Goal: Book appointment/travel/reservation

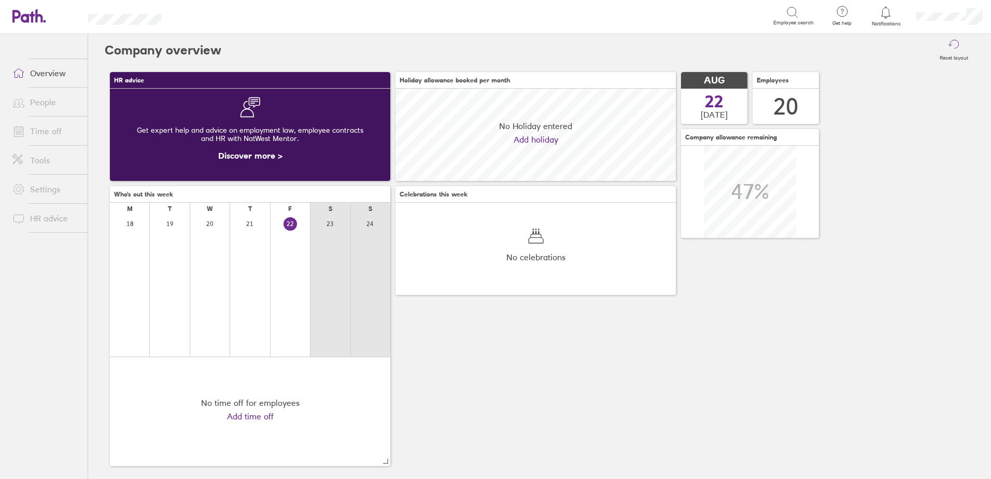
scroll to position [92, 280]
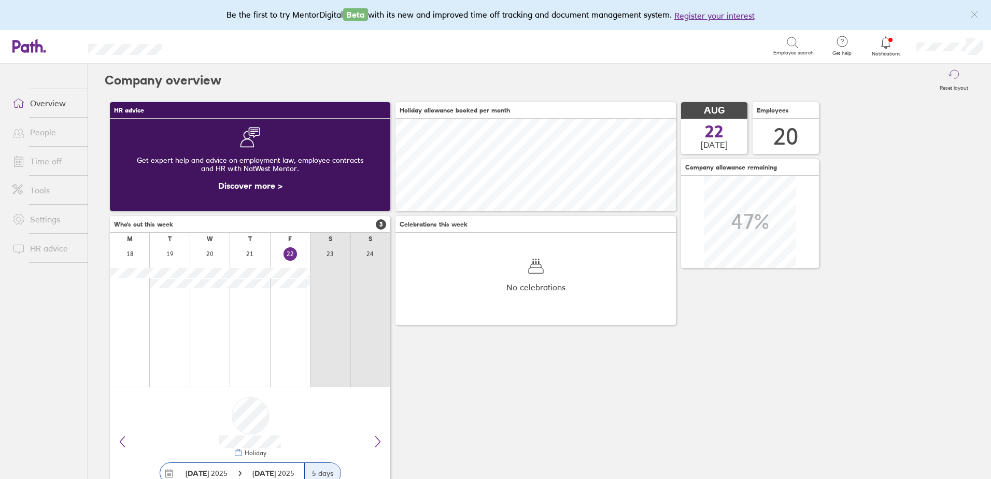
click at [886, 42] on icon at bounding box center [885, 42] width 12 height 12
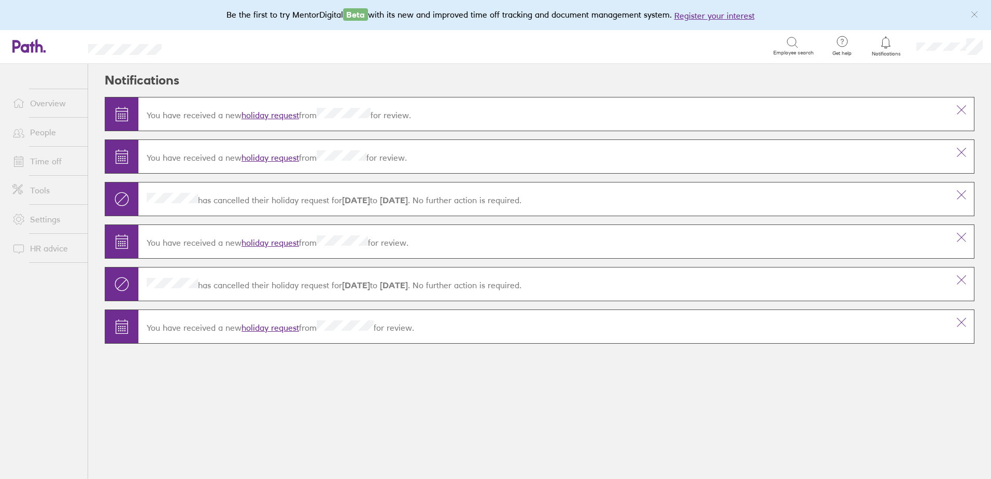
click at [206, 77] on header "Notifications" at bounding box center [539, 80] width 869 height 33
click at [37, 161] on link "Time off" at bounding box center [45, 161] width 83 height 21
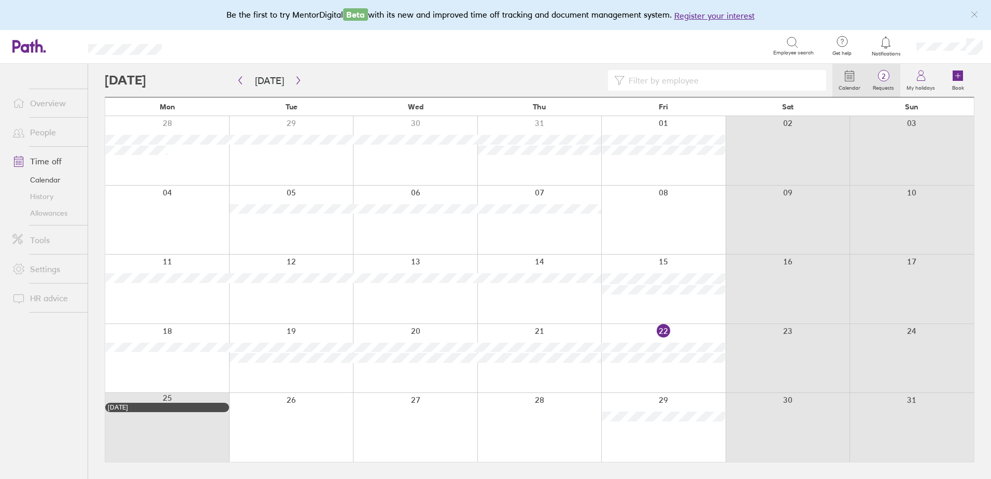
click at [889, 80] on span "2" at bounding box center [883, 76] width 34 height 8
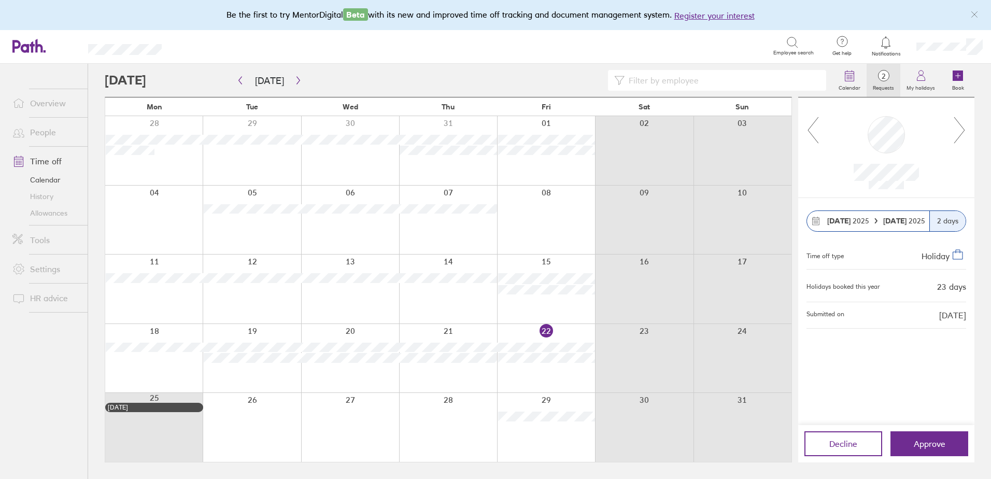
click at [960, 130] on icon at bounding box center [959, 130] width 13 height 28
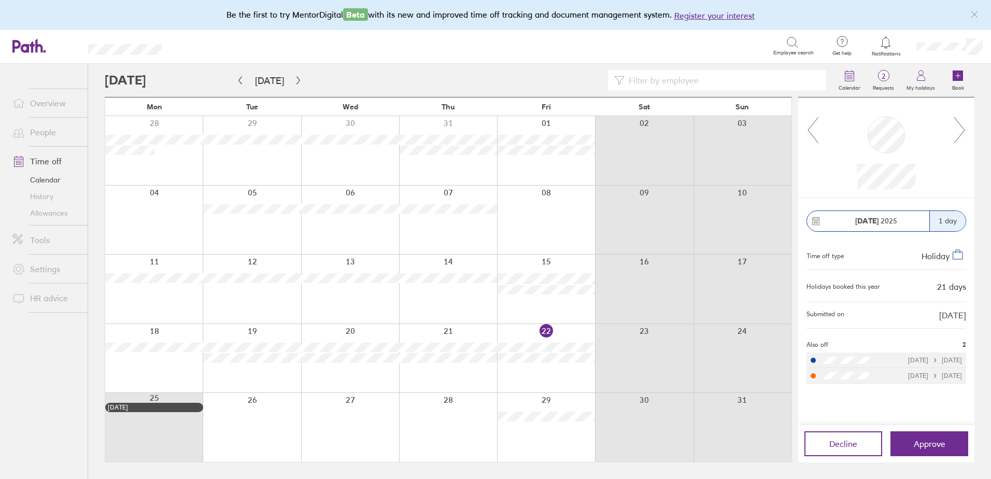
click at [965, 129] on icon at bounding box center [959, 130] width 13 height 28
click at [41, 161] on link "Time off" at bounding box center [45, 161] width 83 height 21
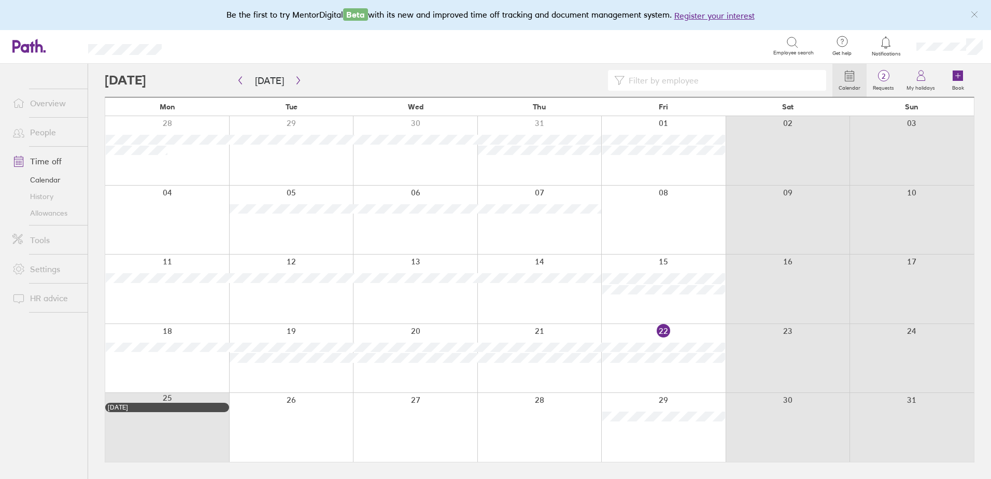
click at [920, 79] on icon at bounding box center [920, 75] width 12 height 12
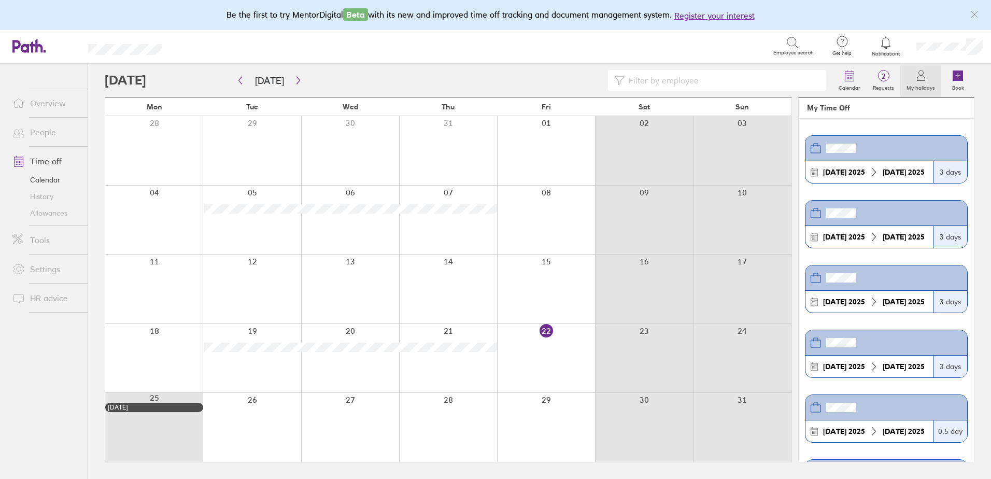
click at [554, 416] on div at bounding box center [546, 427] width 98 height 69
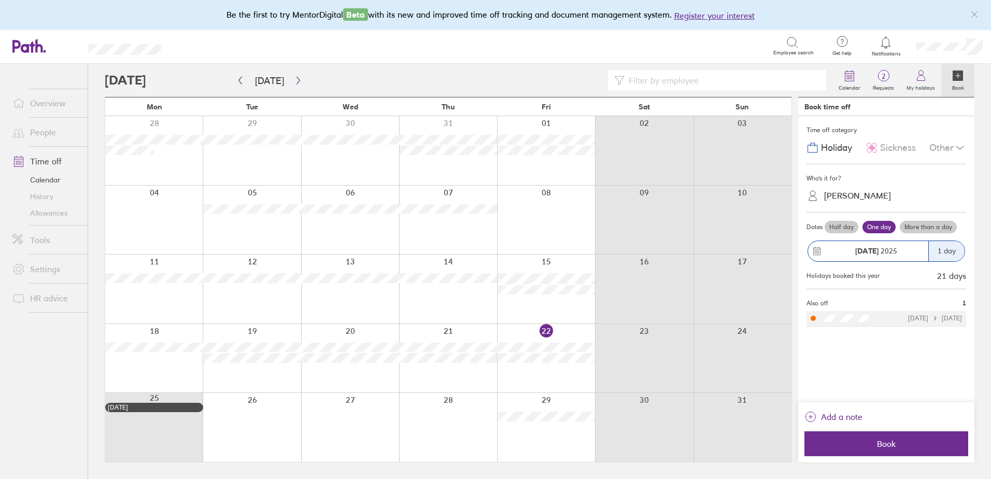
click at [882, 227] on label "One day" at bounding box center [878, 227] width 33 height 12
click at [0, 0] on input "One day" at bounding box center [0, 0] width 0 height 0
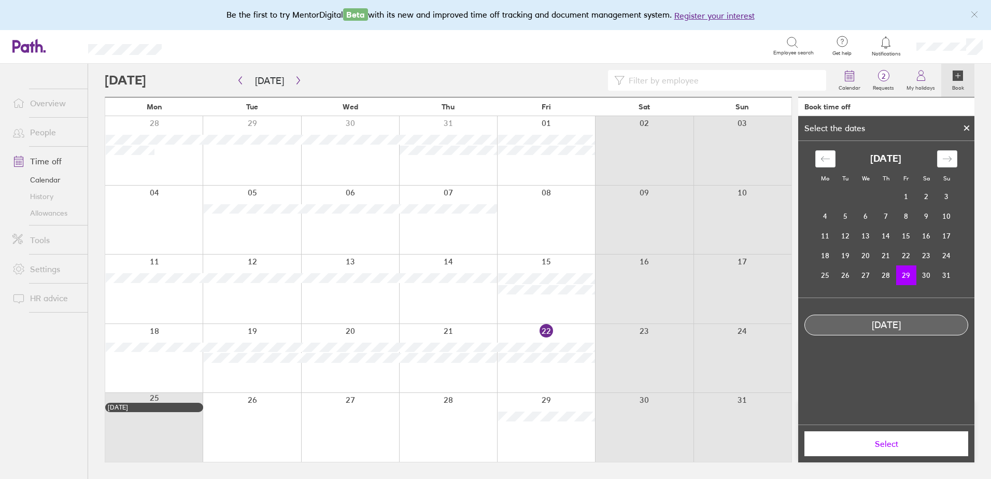
click at [891, 442] on span "Select" at bounding box center [885, 443] width 149 height 9
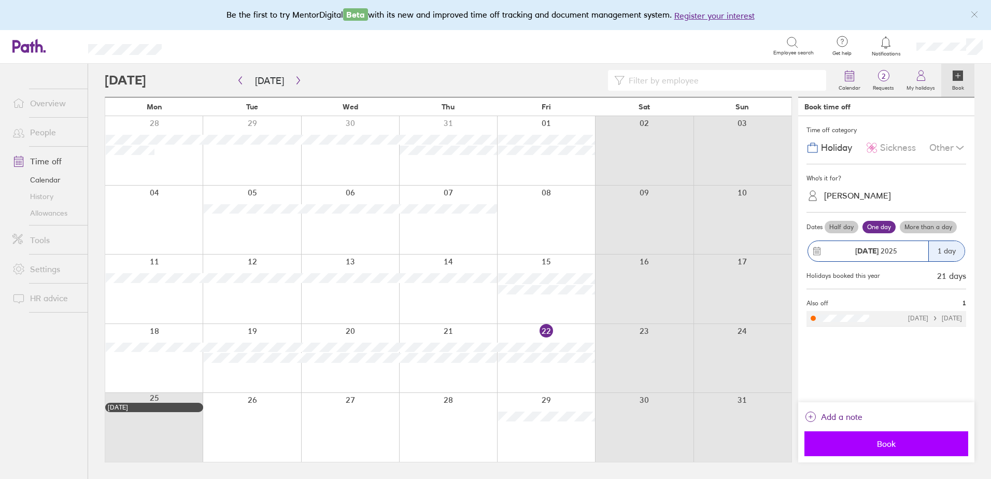
click at [899, 438] on button "Book" at bounding box center [886, 443] width 164 height 25
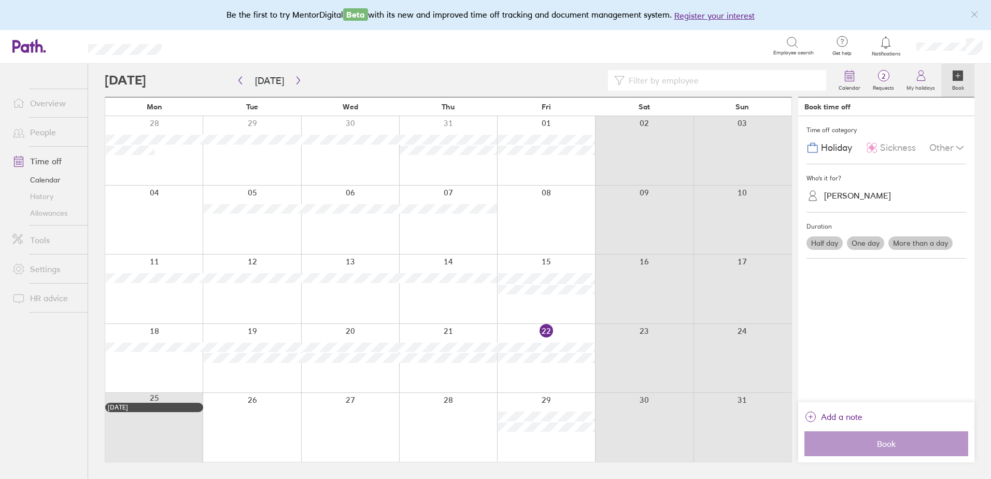
click at [41, 159] on link "Time off" at bounding box center [45, 161] width 83 height 21
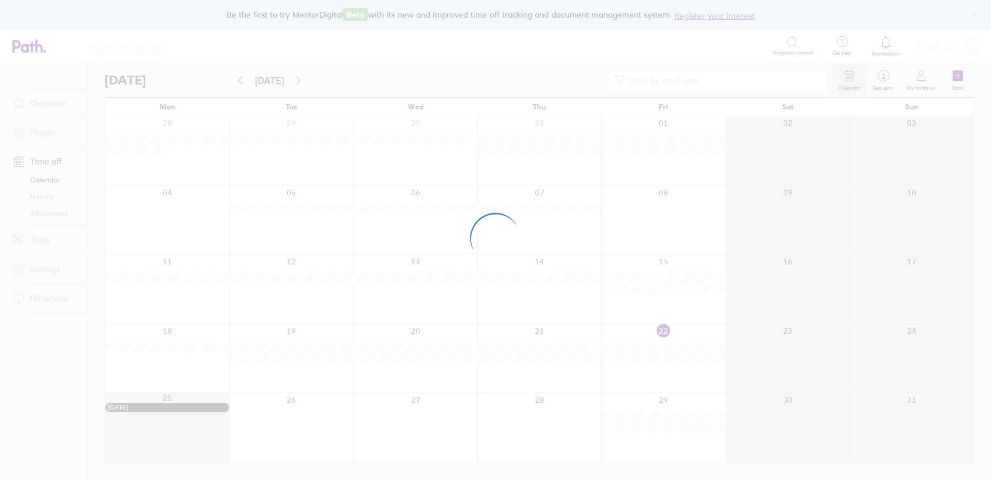
click at [43, 213] on div at bounding box center [495, 239] width 991 height 479
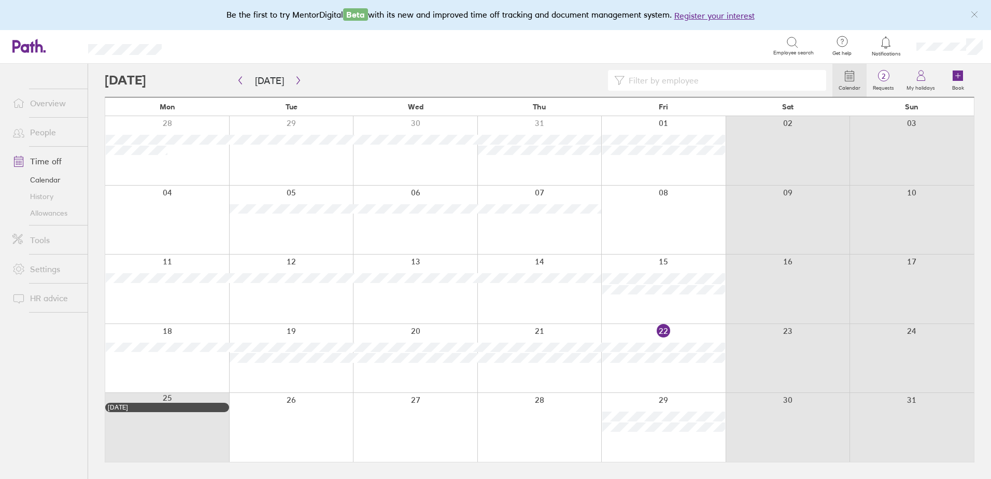
click at [47, 215] on link "Allowances" at bounding box center [45, 213] width 83 height 17
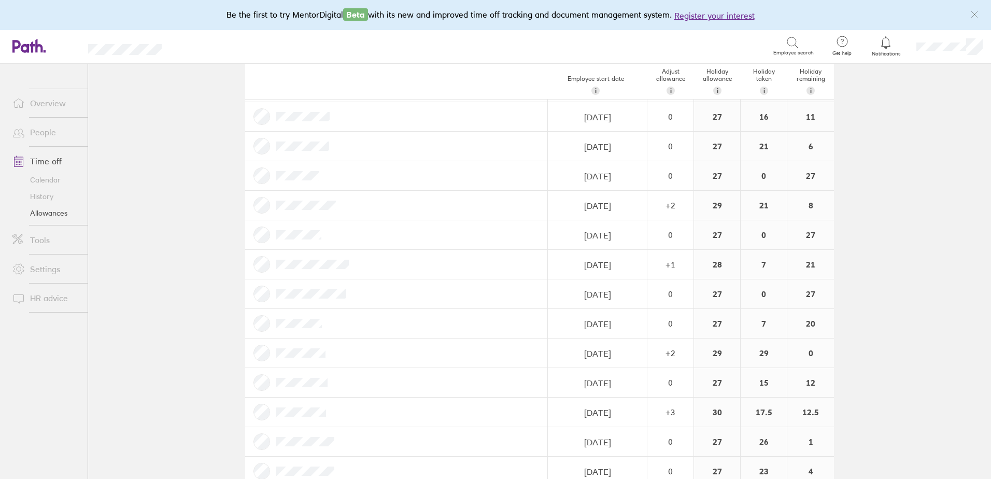
scroll to position [283, 0]
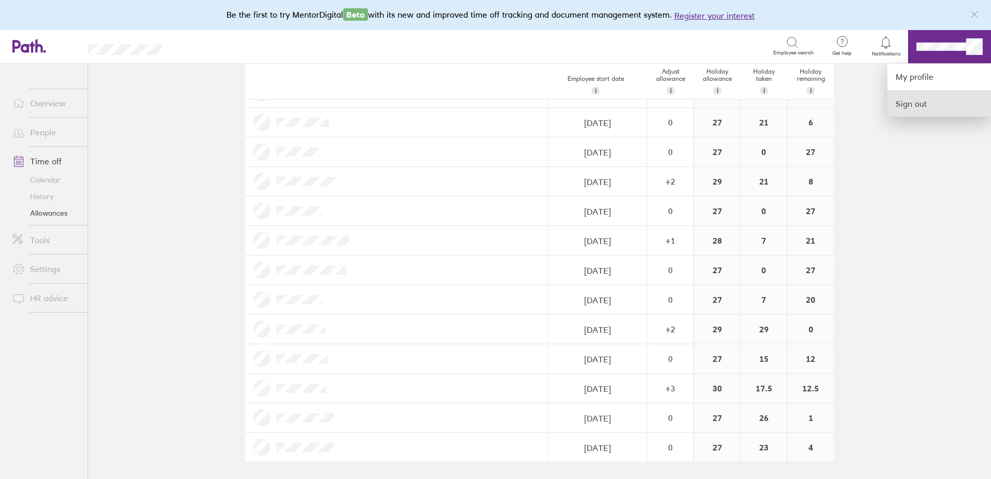
click at [909, 102] on link "Sign out" at bounding box center [939, 104] width 104 height 26
